Goal: Find contact information: Find specific page/section

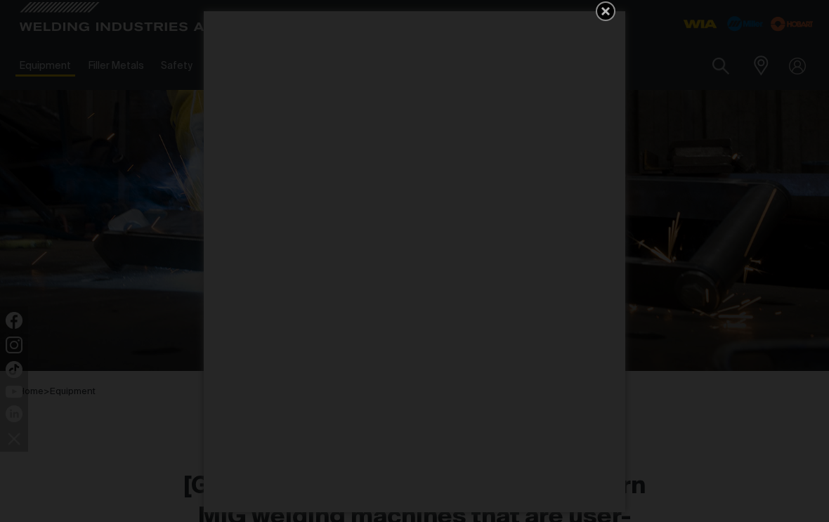
click at [607, 16] on icon "Get 5 WIA Welding Guides Free!" at bounding box center [605, 11] width 17 height 17
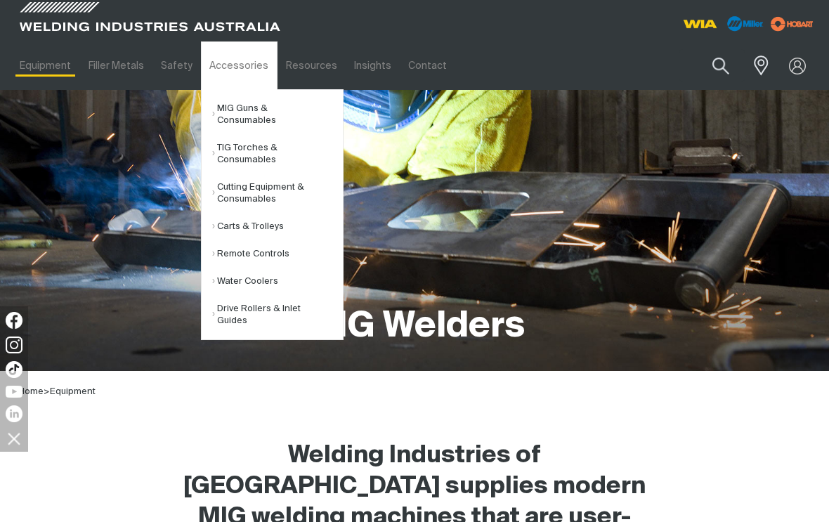
click at [228, 307] on link "Drive Rollers & Inlet Guides" at bounding box center [277, 314] width 131 height 39
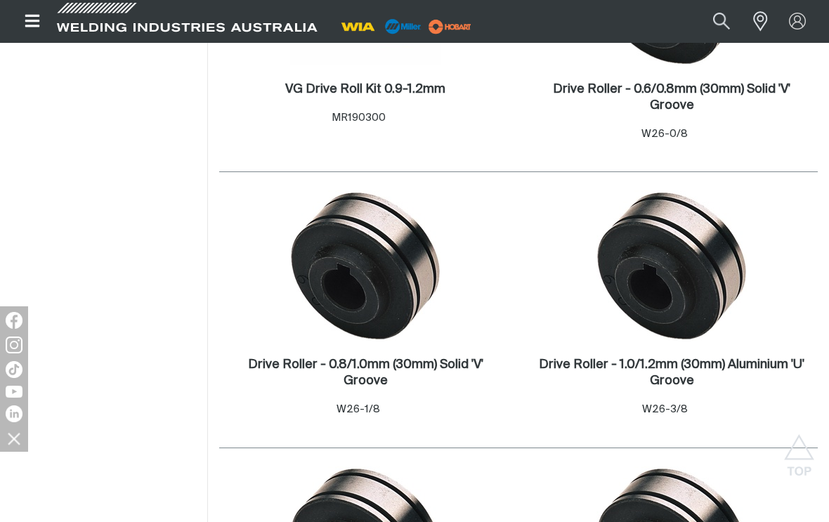
scroll to position [816, 0]
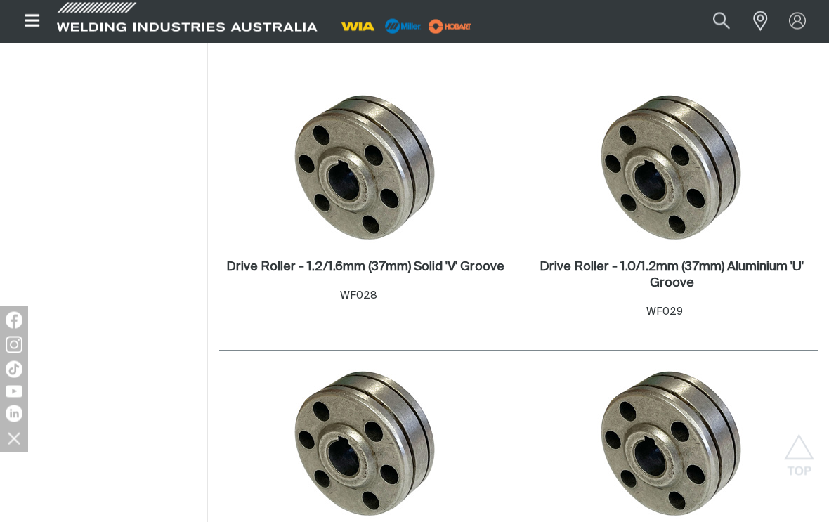
scroll to position [2000, 0]
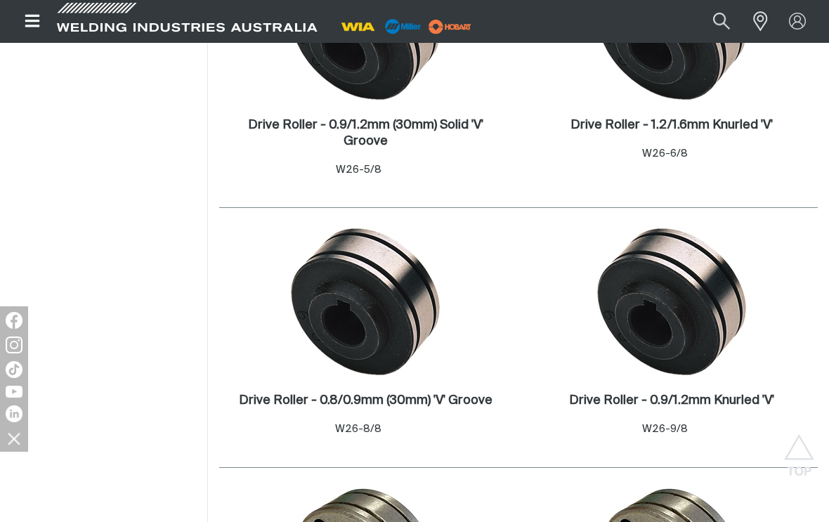
scroll to position [1331, 0]
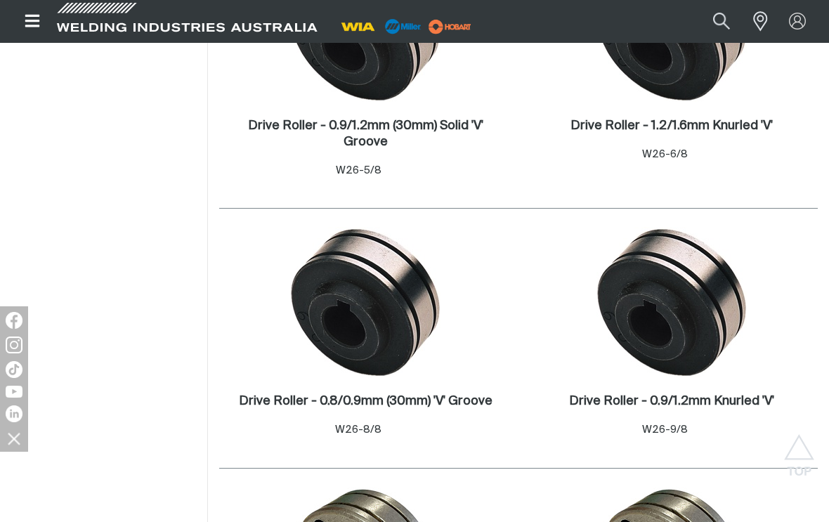
click at [694, 301] on img at bounding box center [671, 302] width 150 height 150
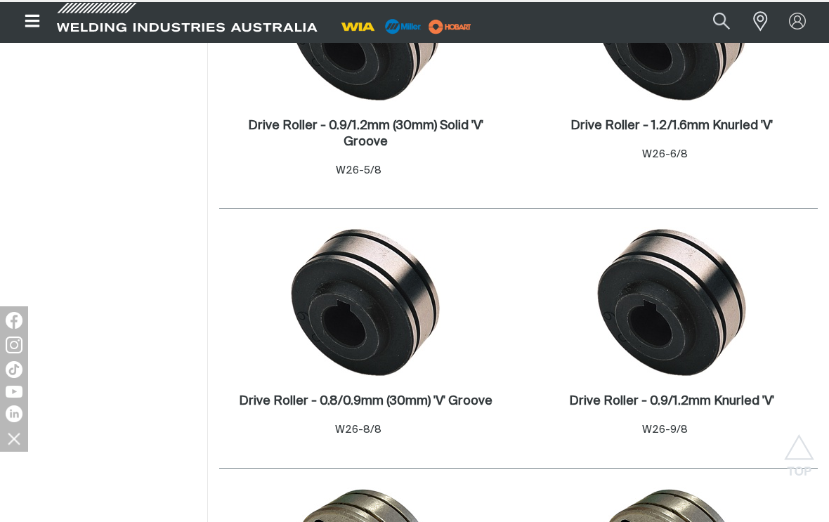
scroll to position [24, 0]
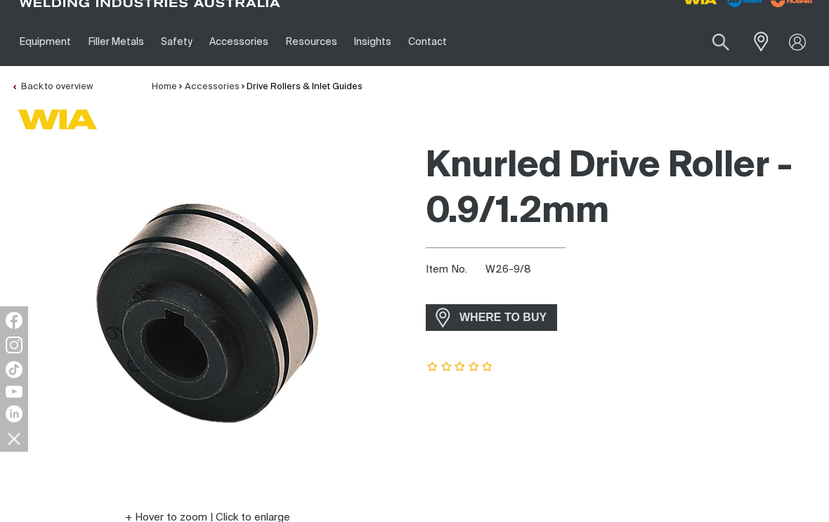
click at [506, 309] on span "WHERE TO BUY" at bounding box center [502, 317] width 105 height 22
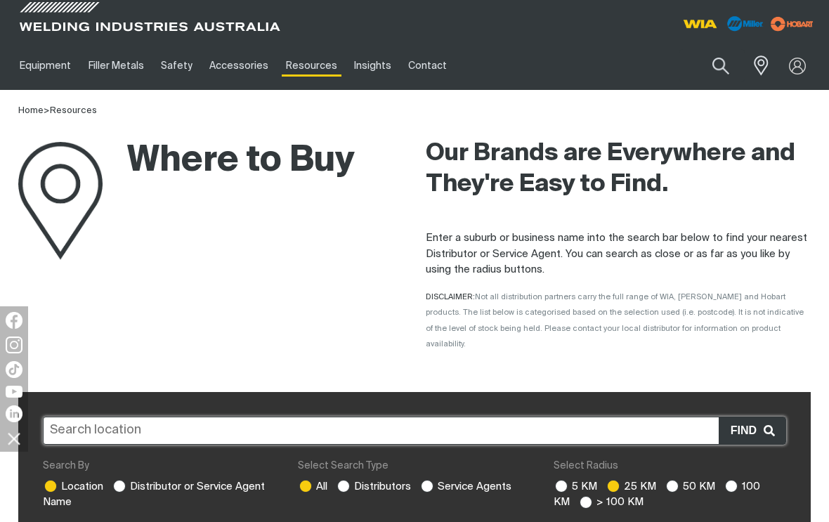
click at [61, 416] on input "text" at bounding box center [414, 430] width 743 height 28
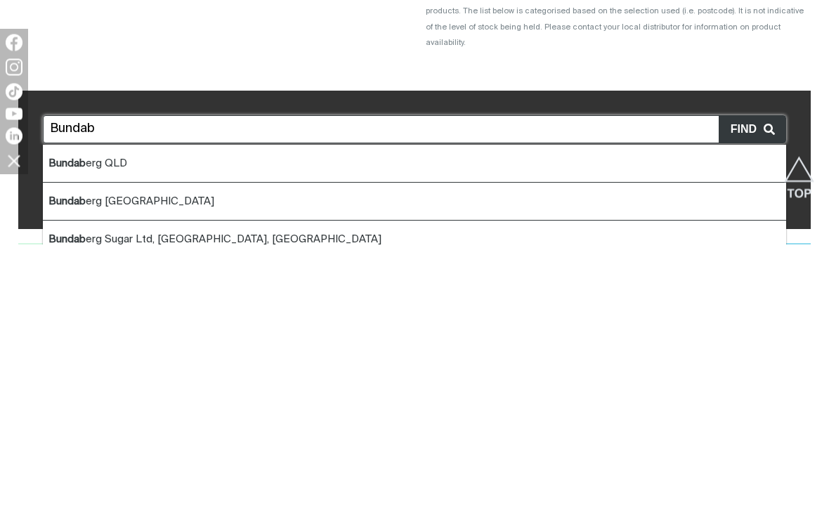
click at [74, 436] on b "Bundab" at bounding box center [66, 441] width 37 height 11
type input "Bundaberg QLD"
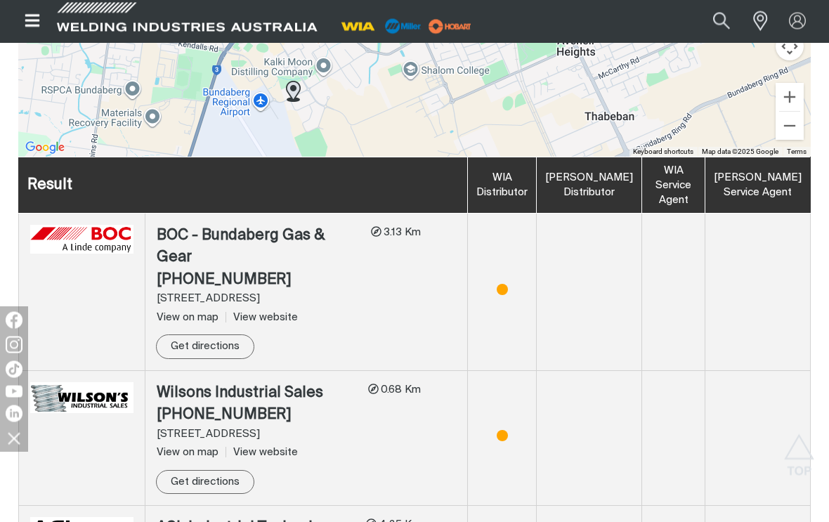
scroll to position [809, 0]
click at [822, 345] on div "Store locator [GEOGRAPHIC_DATA] QLD Bundab erg QLD Bundab erg Central QLD Bunda…" at bounding box center [414, 201] width 829 height 1252
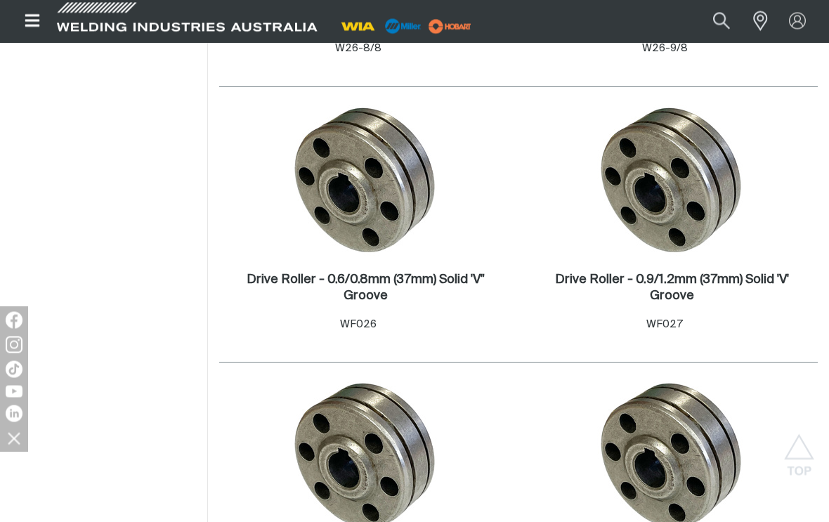
scroll to position [1713, 0]
click at [141, 368] on div "Filters: [PERSON_NAME] ( 3 ) WIA ( 5 )" at bounding box center [103, 303] width 207 height 3217
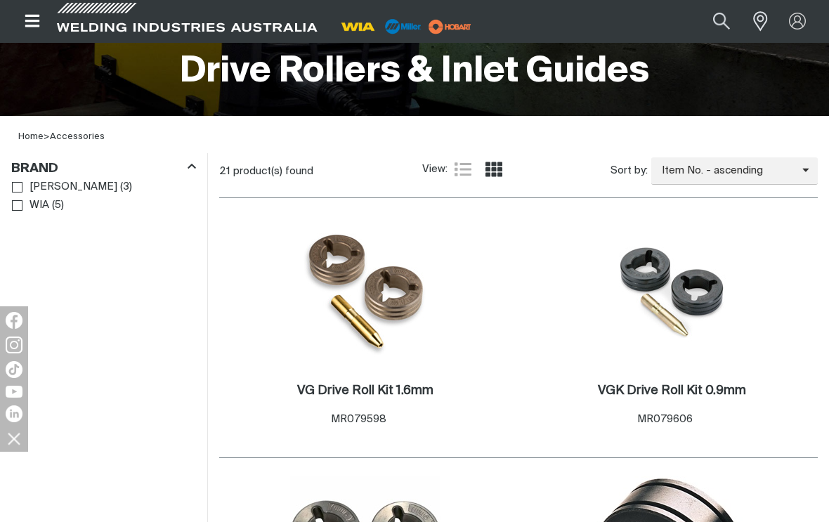
scroll to position [252, 0]
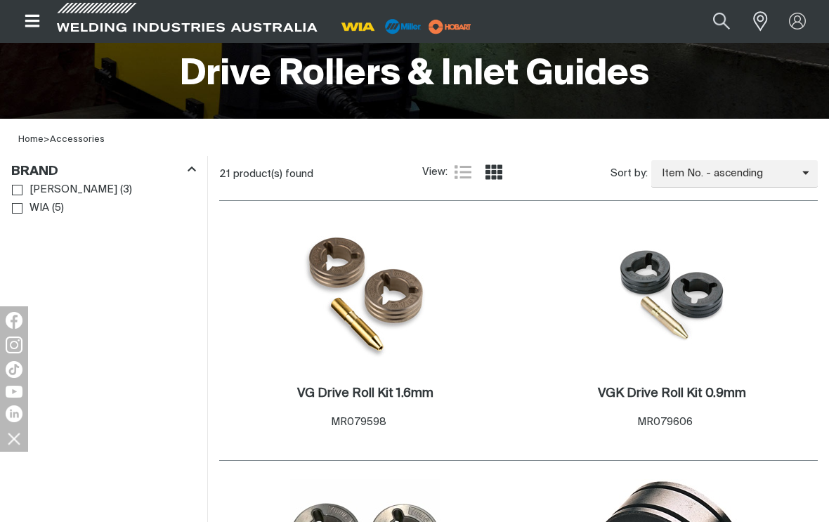
click at [18, 210] on span "Brand" at bounding box center [17, 208] width 11 height 11
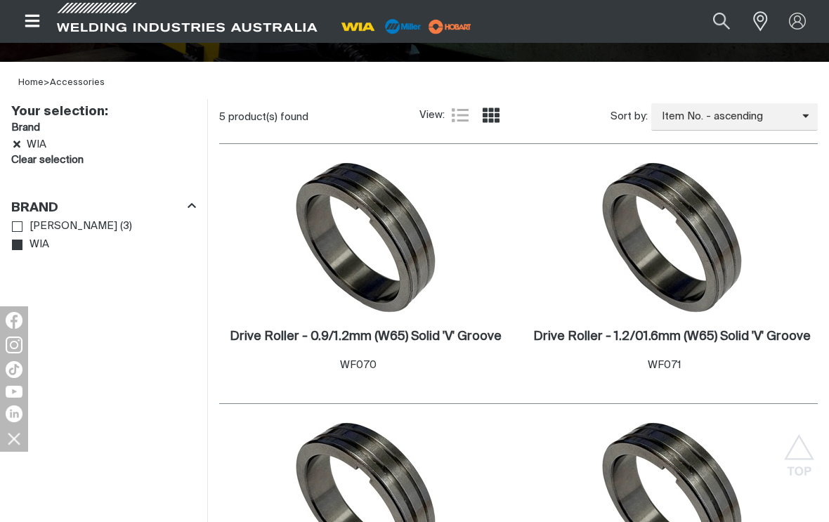
scroll to position [308, 0]
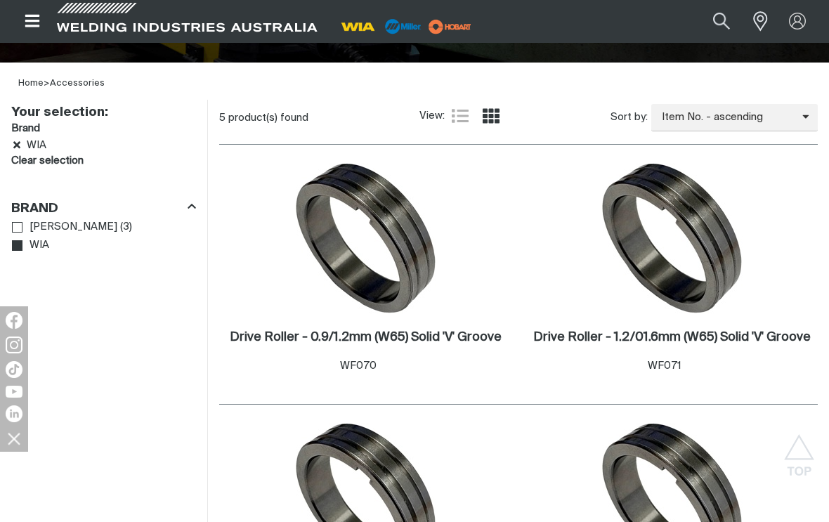
click at [21, 245] on icon "Brand" at bounding box center [18, 246] width 11 height 8
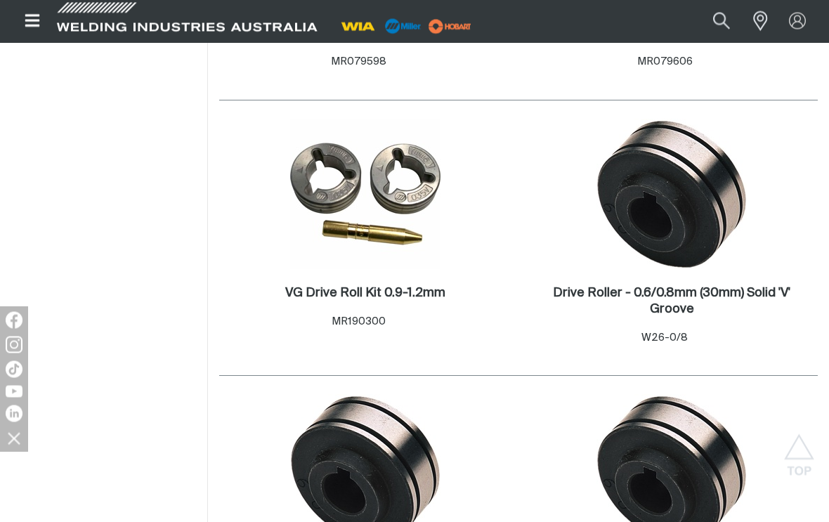
scroll to position [612, 0]
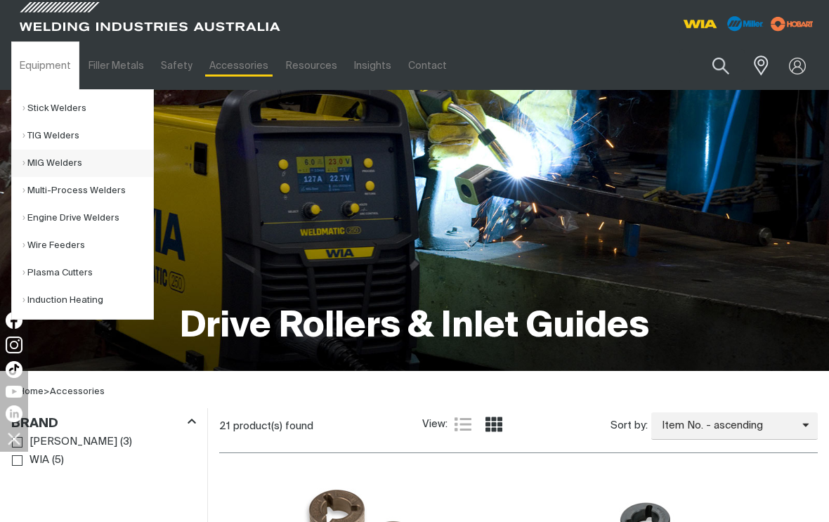
click at [62, 158] on link "MIG Welders" at bounding box center [87, 163] width 131 height 27
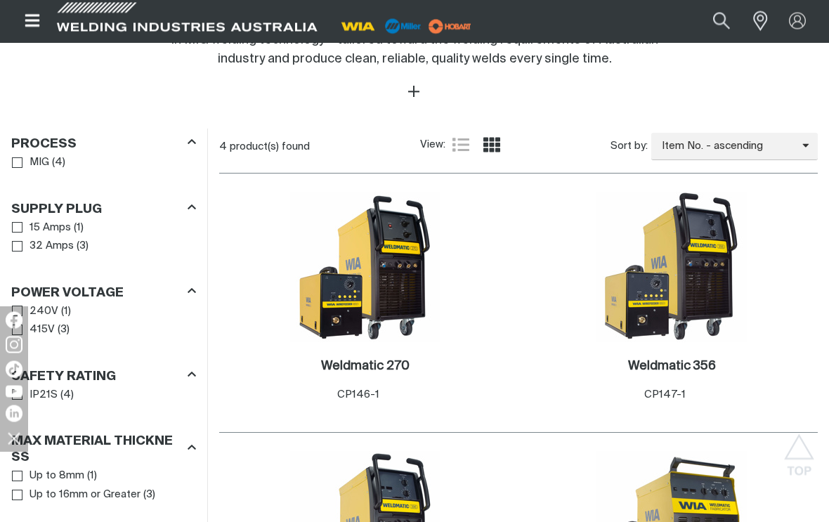
scroll to position [671, 0]
click at [20, 222] on span "Supply Plug" at bounding box center [17, 227] width 11 height 11
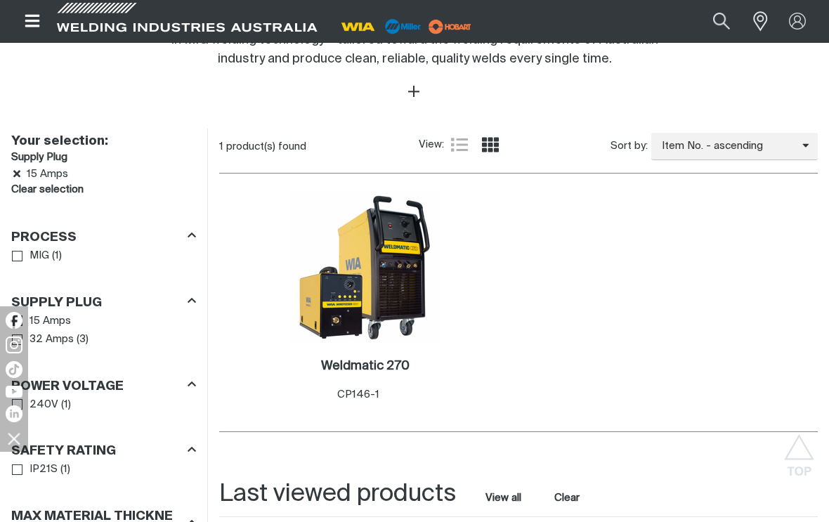
click at [350, 249] on img at bounding box center [365, 267] width 150 height 150
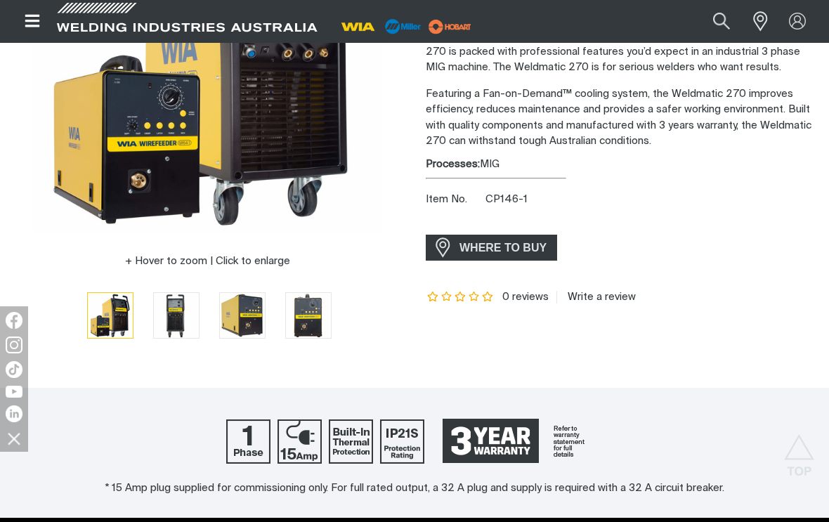
scroll to position [276, 0]
